Goal: Information Seeking & Learning: Learn about a topic

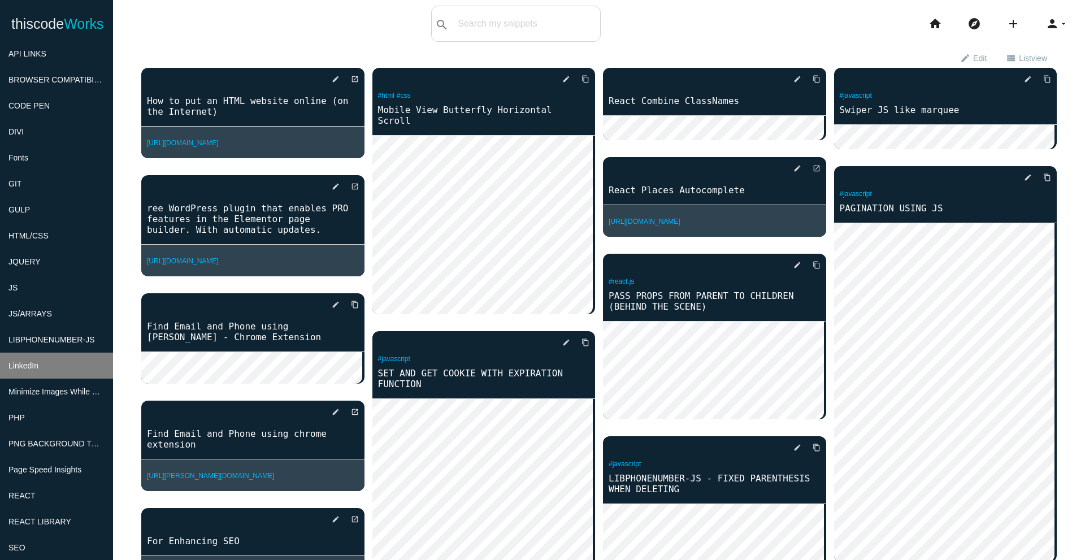
scroll to position [226, 0]
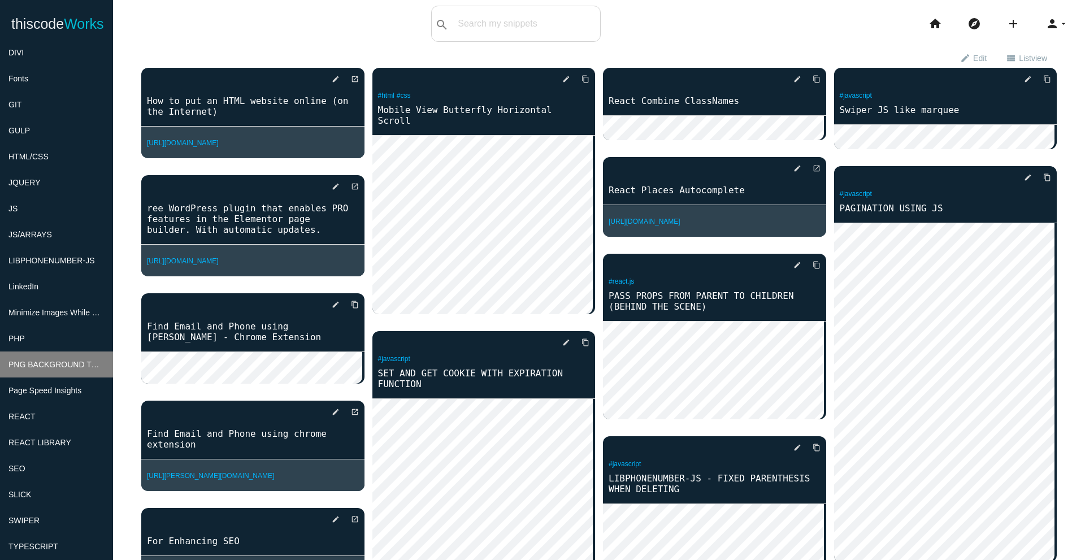
click at [58, 369] on span "PNG BACKGROUND TOOLS" at bounding box center [60, 364] width 105 height 9
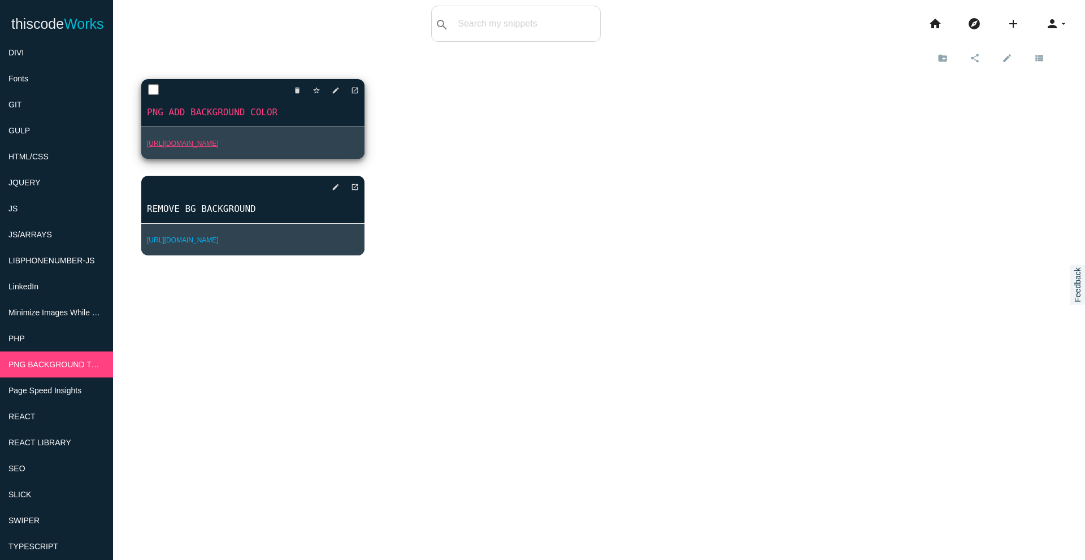
click at [214, 146] on link "[URL][DOMAIN_NAME]" at bounding box center [183, 144] width 72 height 8
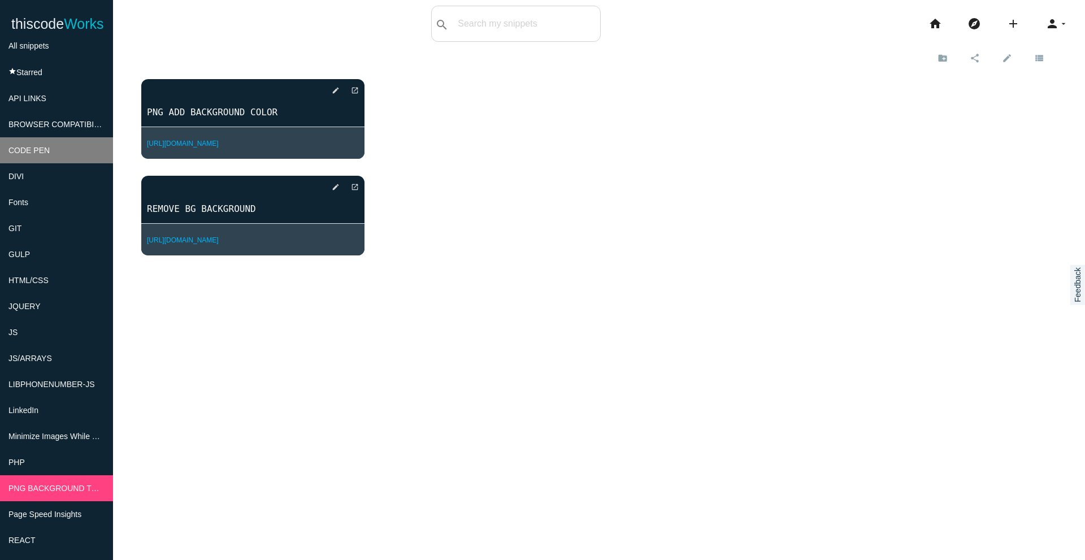
scroll to position [74, 0]
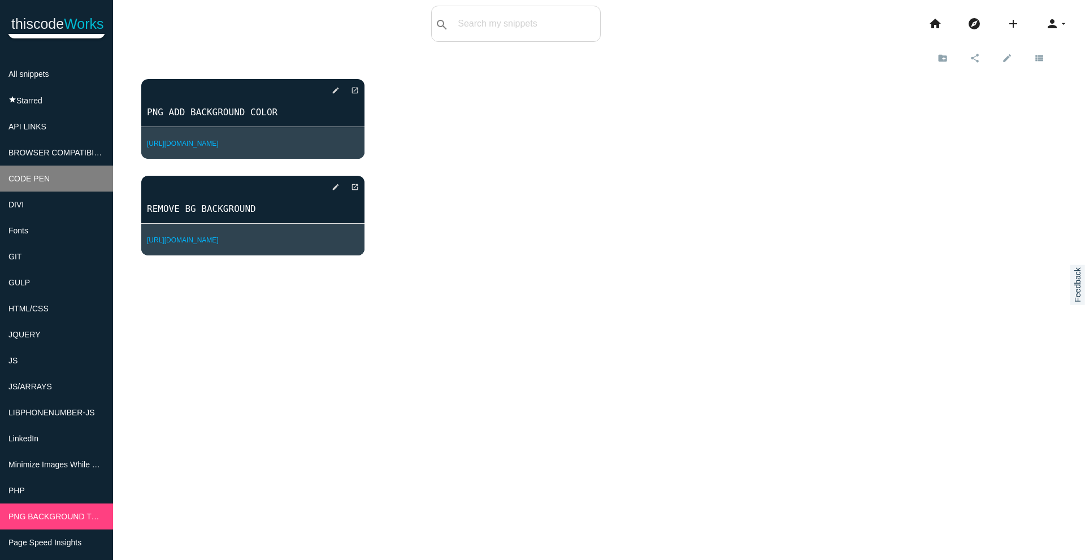
click at [28, 175] on li "CODE PEN" at bounding box center [56, 179] width 113 height 26
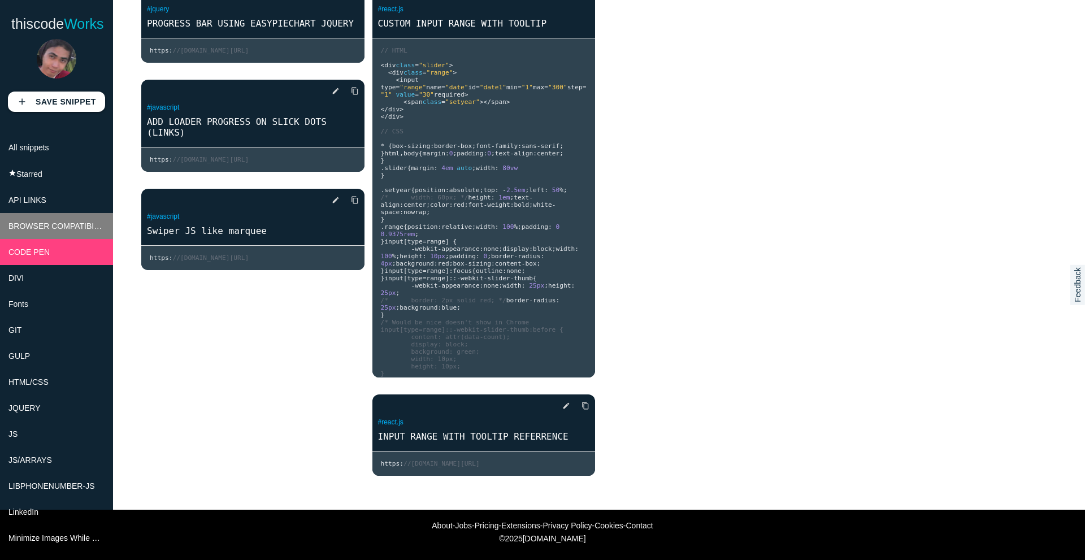
scroll to position [0, 0]
click at [64, 227] on li "BROWSER COMPATIBILITY SOLUTIONS" at bounding box center [56, 227] width 113 height 26
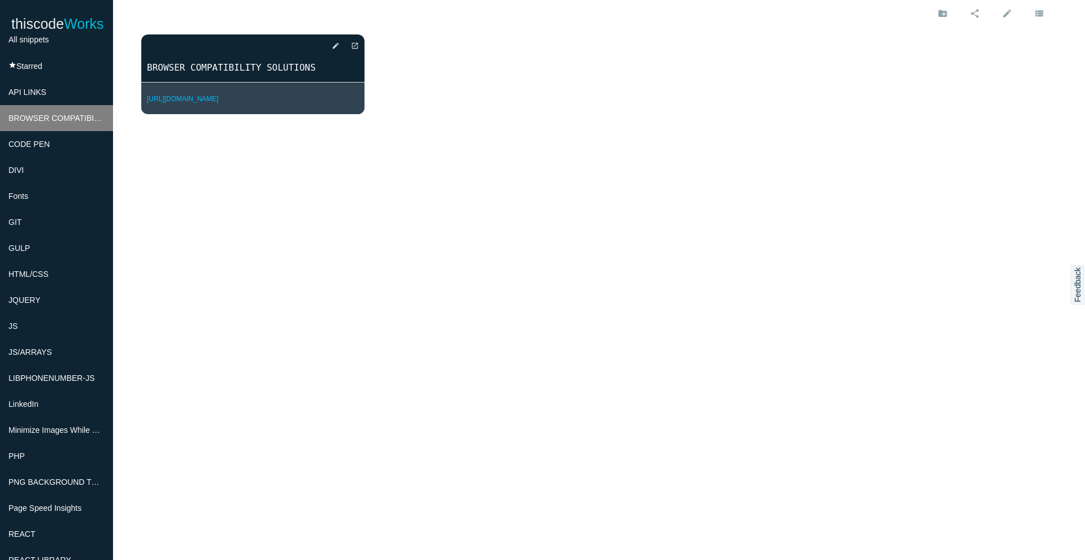
scroll to position [113, 0]
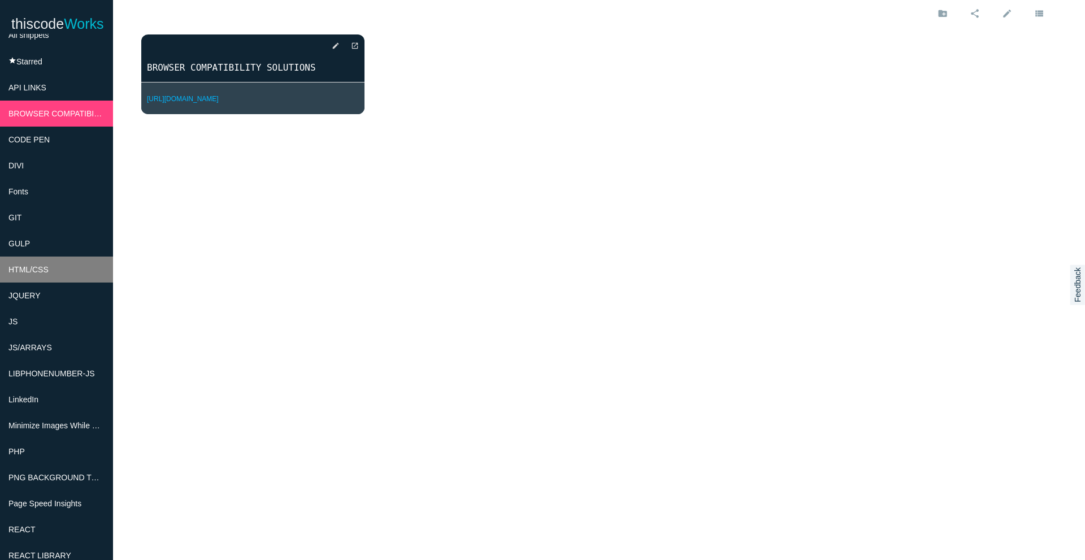
click at [37, 276] on li "HTML/CSS" at bounding box center [56, 270] width 113 height 26
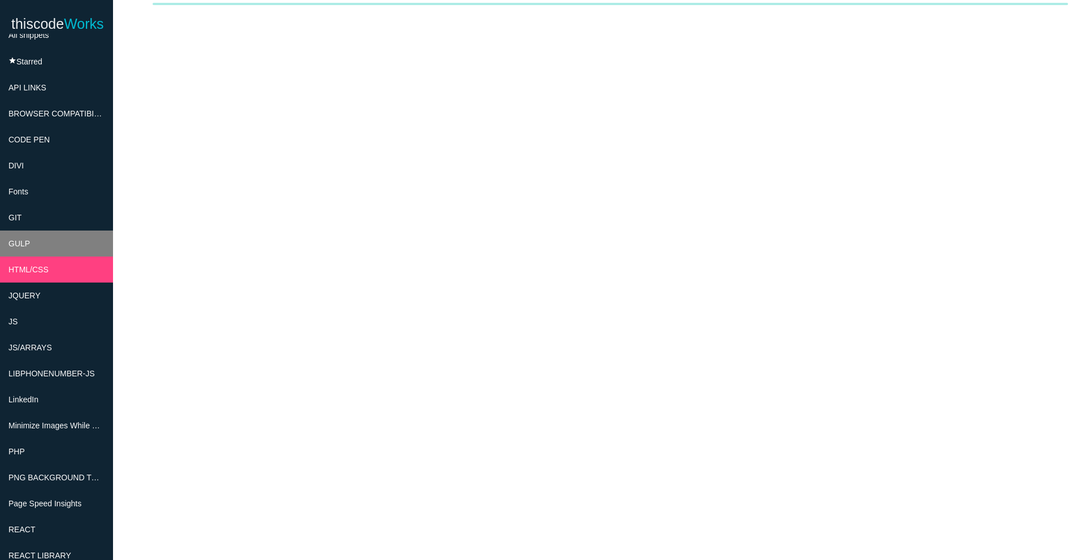
scroll to position [45, 0]
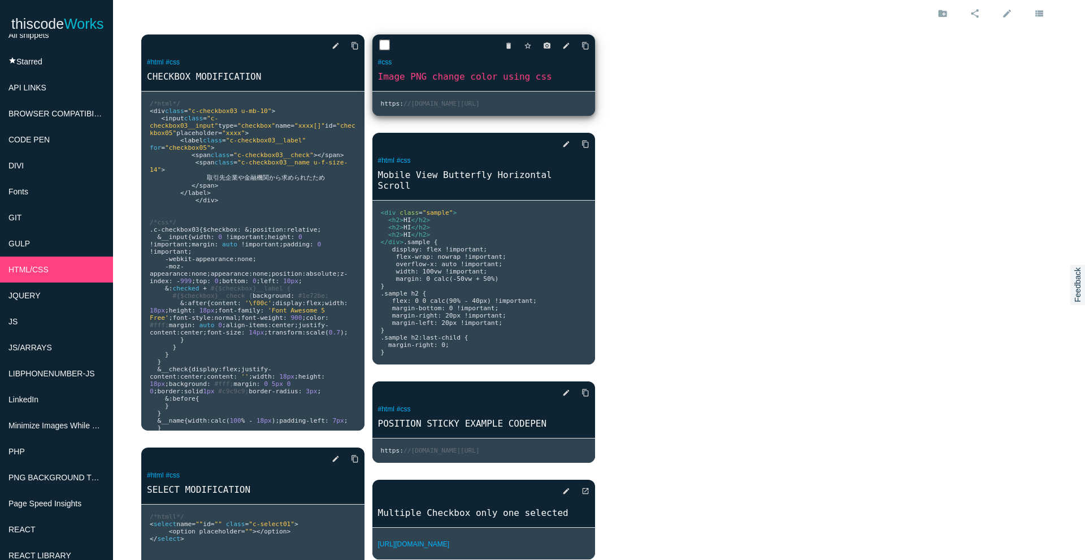
click at [448, 83] on link "Image PNG change color using css" at bounding box center [483, 76] width 223 height 13
